Goal: Information Seeking & Learning: Learn about a topic

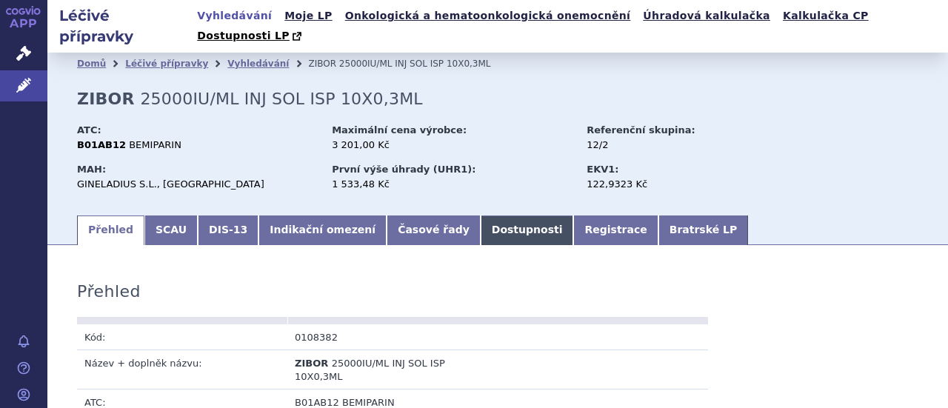
click at [481, 216] on link "Dostupnosti" at bounding box center [527, 231] width 93 height 30
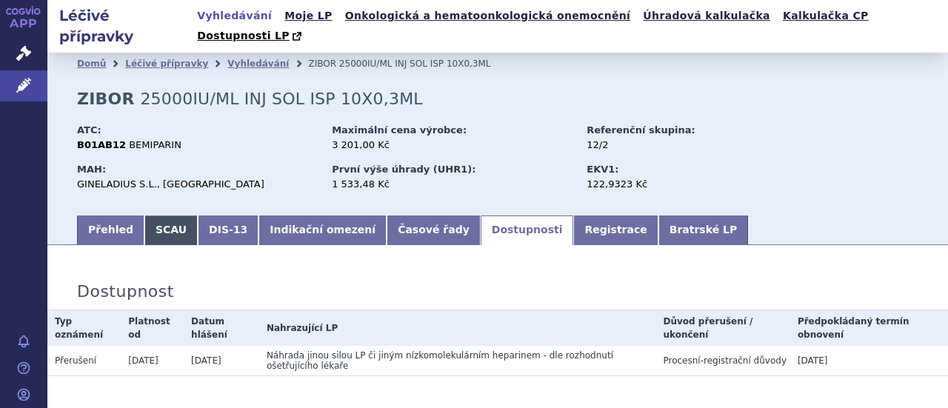
click at [157, 216] on link "SCAU" at bounding box center [170, 231] width 53 height 30
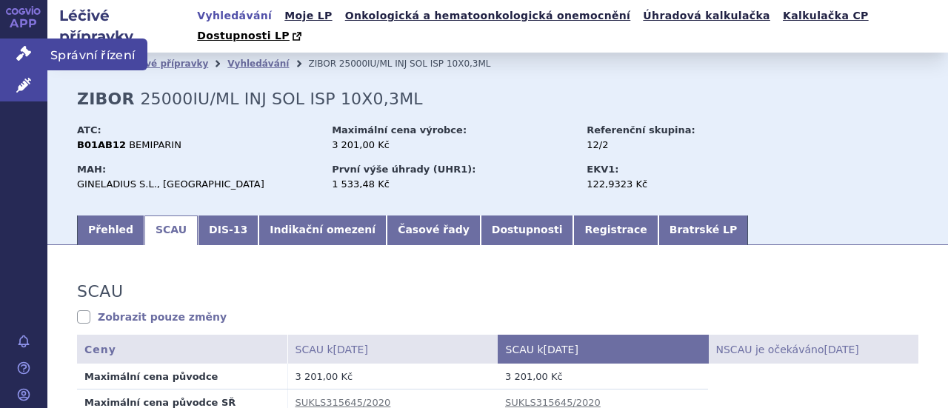
click at [21, 50] on icon at bounding box center [23, 53] width 15 height 15
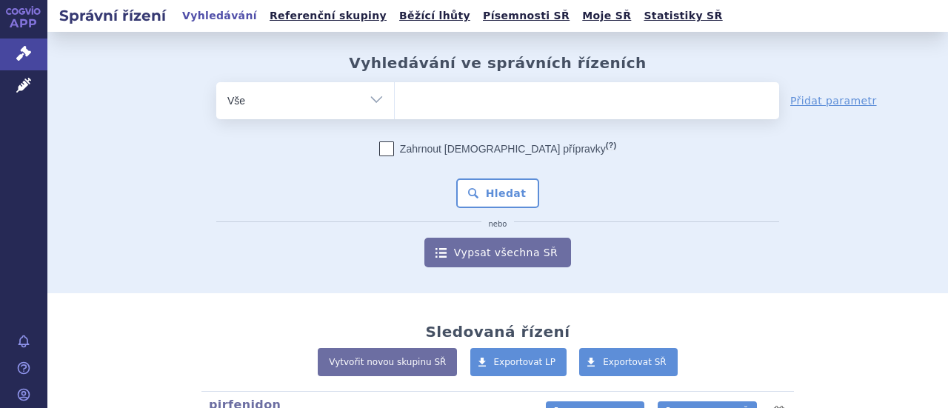
click at [367, 96] on select "Vše Spisová značka Typ SŘ Přípravek/SUKL kód Účastník/Držitel" at bounding box center [305, 98] width 178 height 33
select select "filter-product"
click at [216, 82] on select "Vše Spisová značka Typ SŘ Přípravek/SUKL kód Účastník/Držitel" at bounding box center [305, 98] width 178 height 33
click at [436, 108] on ul at bounding box center [587, 97] width 384 height 31
click at [395, 108] on select at bounding box center [394, 99] width 1 height 37
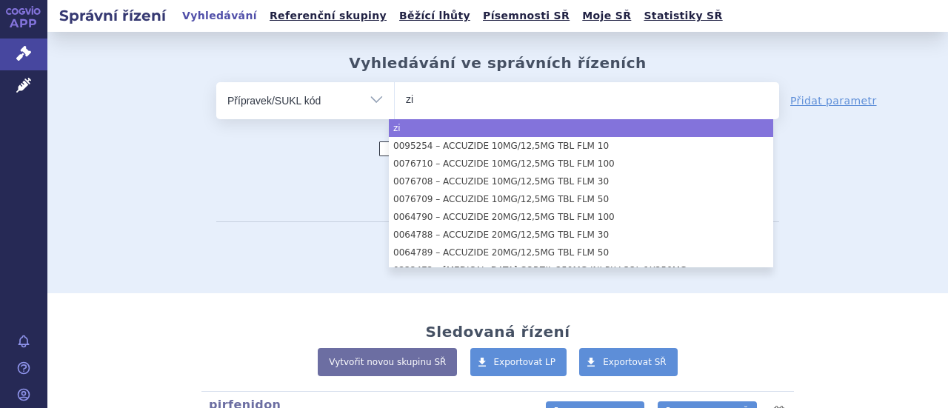
type input "z"
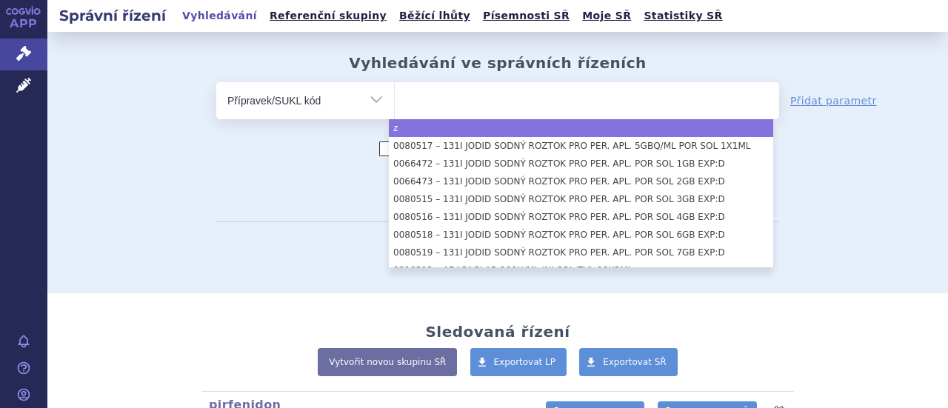
select select "z"
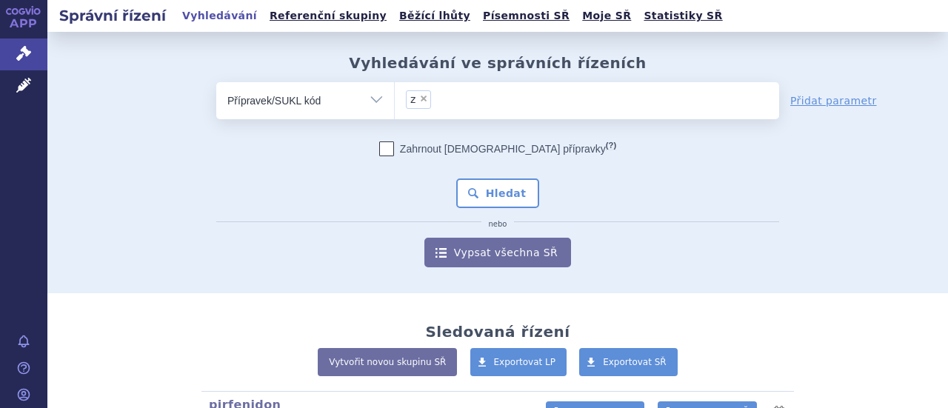
click at [366, 99] on select "Vše Spisová značka Typ SŘ Přípravek/SUKL kód Účastník/Držitel" at bounding box center [305, 98] width 178 height 33
click at [370, 99] on select "Vše Spisová značka Typ SŘ Přípravek/SUKL kód Účastník/Držitel" at bounding box center [305, 98] width 178 height 33
select select "filter-atc-group"
click at [216, 82] on select "Vše Spisová značka Typ SŘ Přípravek/SUKL kód Účastník/Držitel" at bounding box center [305, 98] width 178 height 33
click at [444, 106] on ul at bounding box center [587, 97] width 384 height 31
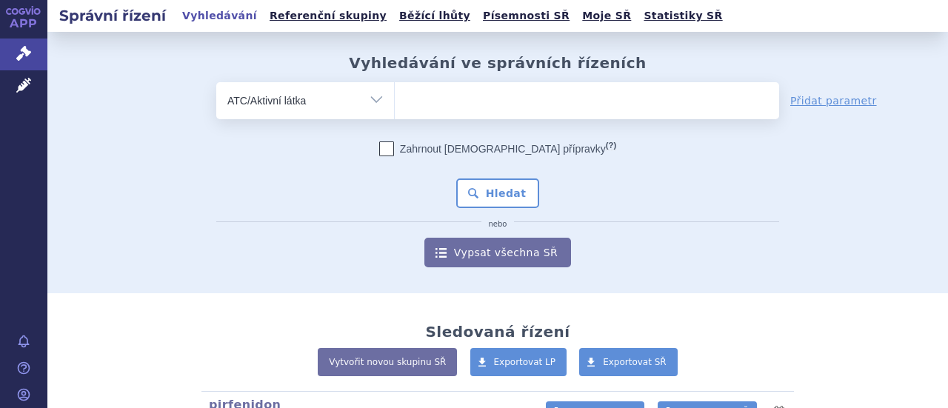
click at [395, 106] on select at bounding box center [394, 99] width 1 height 37
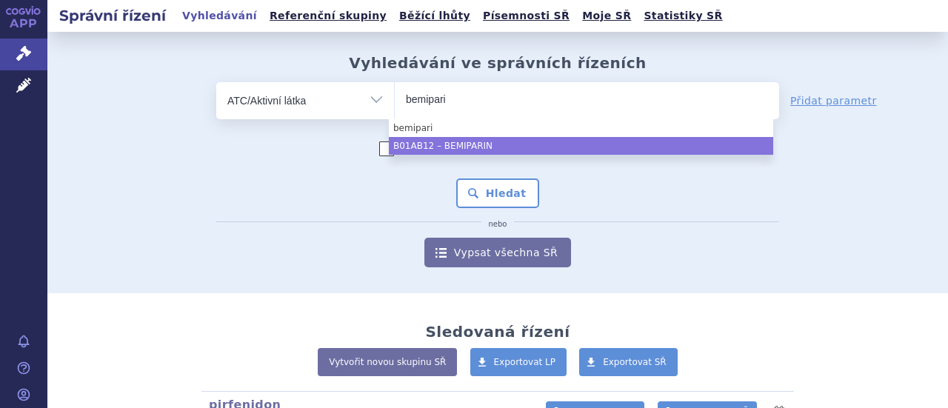
type input "bemipari"
select select "B01AB12"
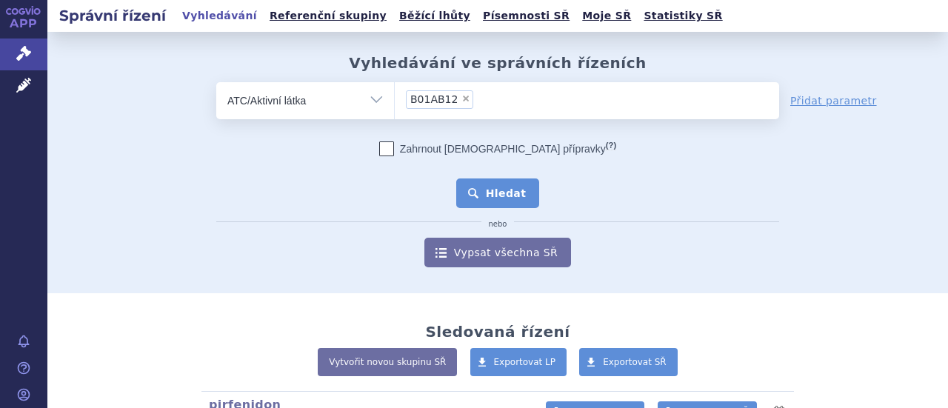
click at [505, 196] on button "Hledat" at bounding box center [498, 194] width 84 height 30
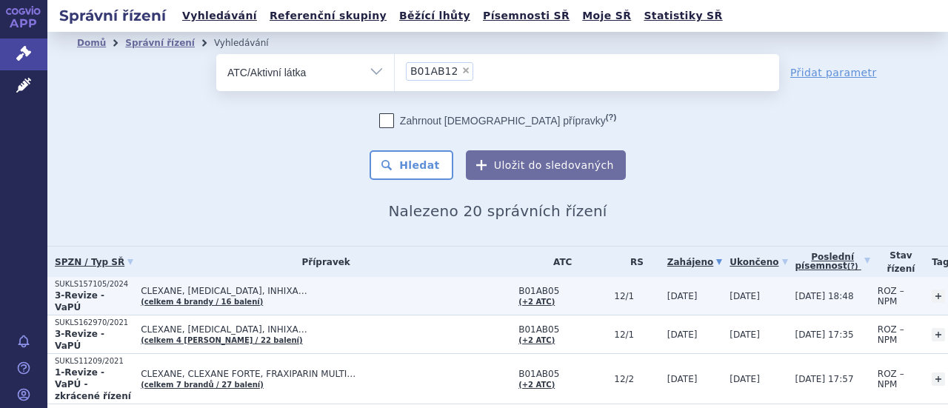
click at [231, 286] on span "CLEXANE, [MEDICAL_DATA], INHIXA…" at bounding box center [326, 291] width 370 height 10
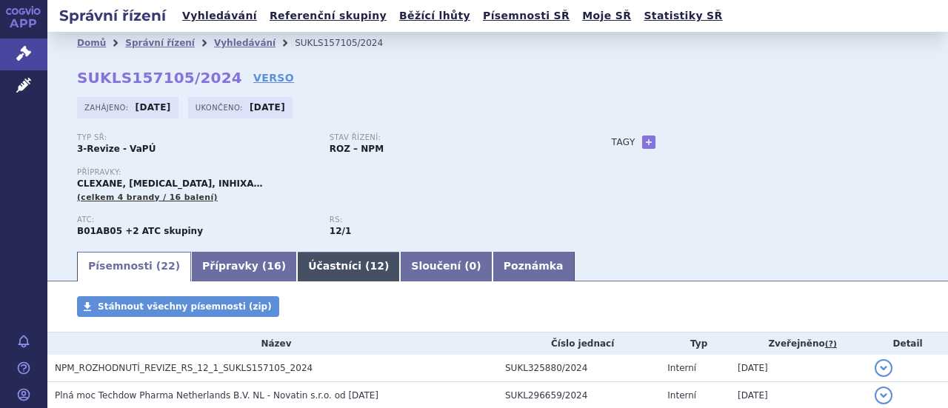
click at [297, 264] on link "Účastníci ( 12 )" at bounding box center [348, 267] width 103 height 30
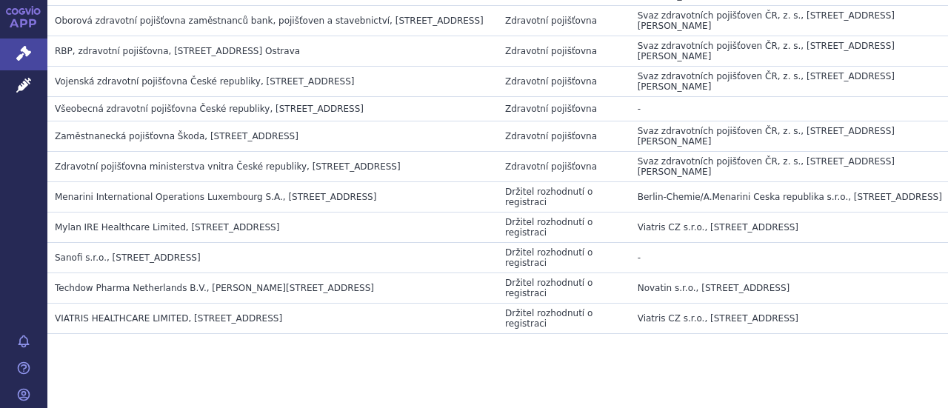
scroll to position [80, 0]
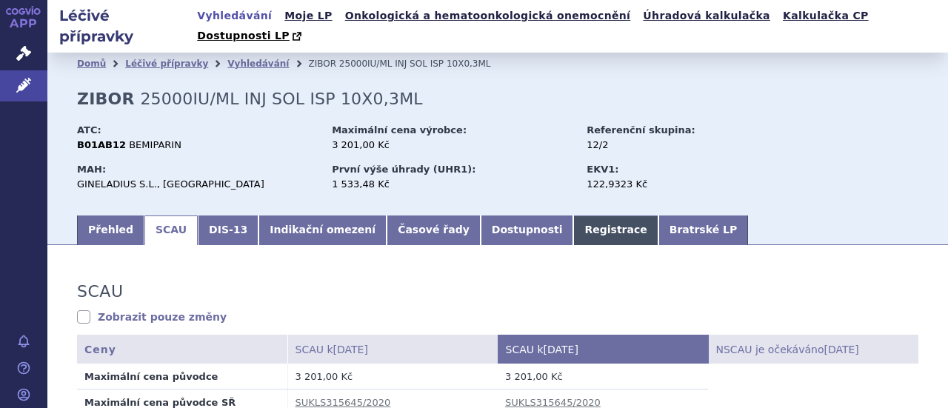
click at [573, 216] on link "Registrace" at bounding box center [615, 231] width 84 height 30
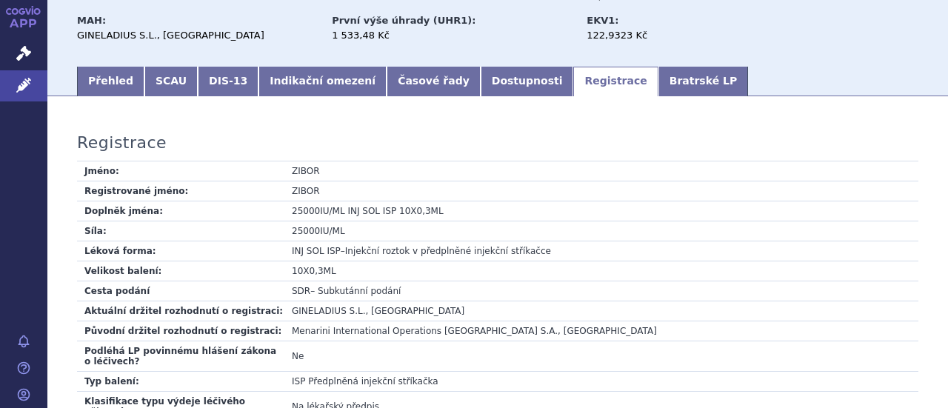
scroll to position [157, 0]
